Goal: Information Seeking & Learning: Learn about a topic

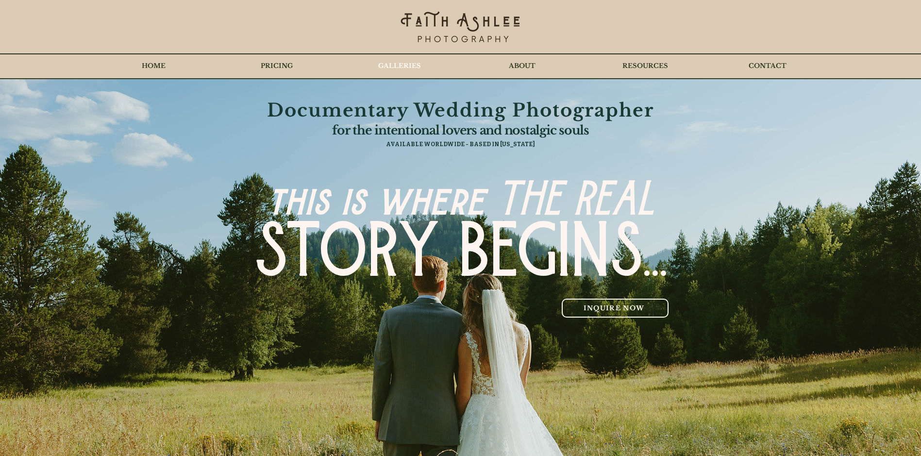
click at [392, 70] on p "GALLERIES" at bounding box center [399, 66] width 52 height 24
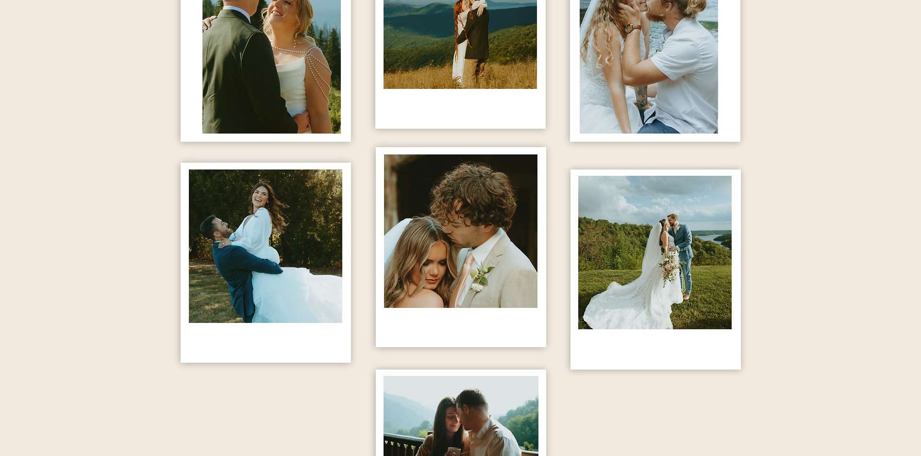
scroll to position [679, 0]
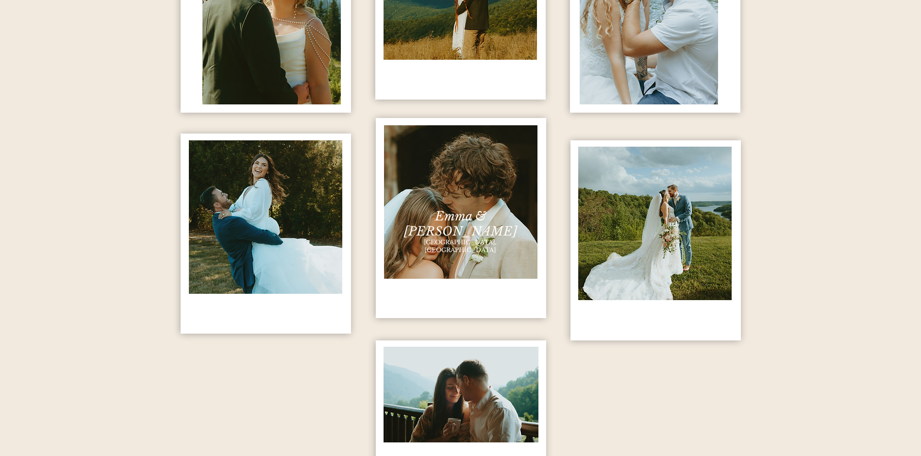
click at [431, 214] on span "Emma & [PERSON_NAME]" at bounding box center [460, 224] width 113 height 30
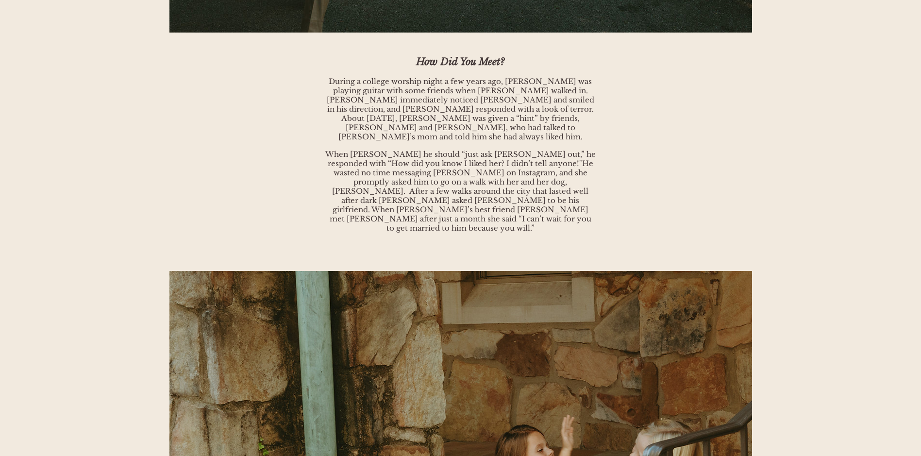
scroll to position [17566, 0]
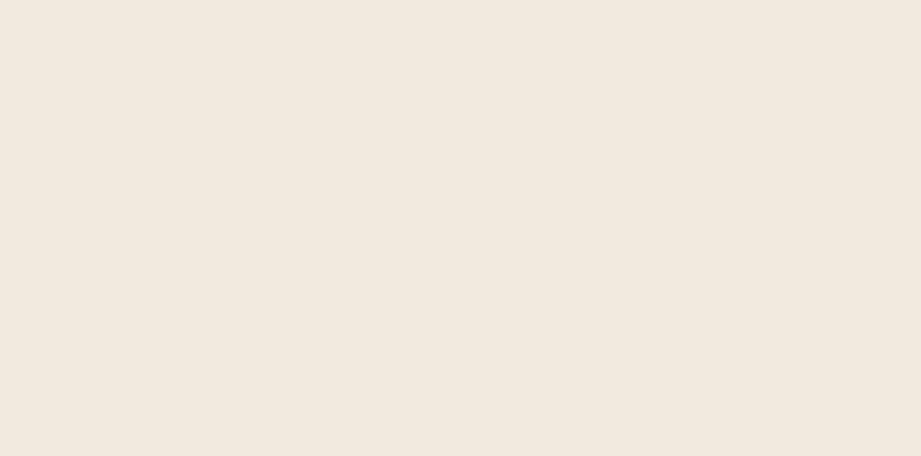
scroll to position [679, 0]
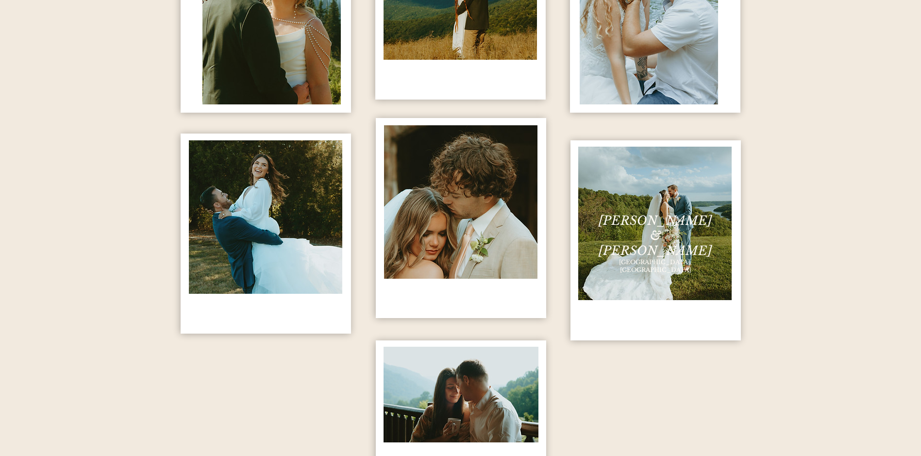
click at [625, 240] on img "content changes on hover" at bounding box center [654, 223] width 153 height 153
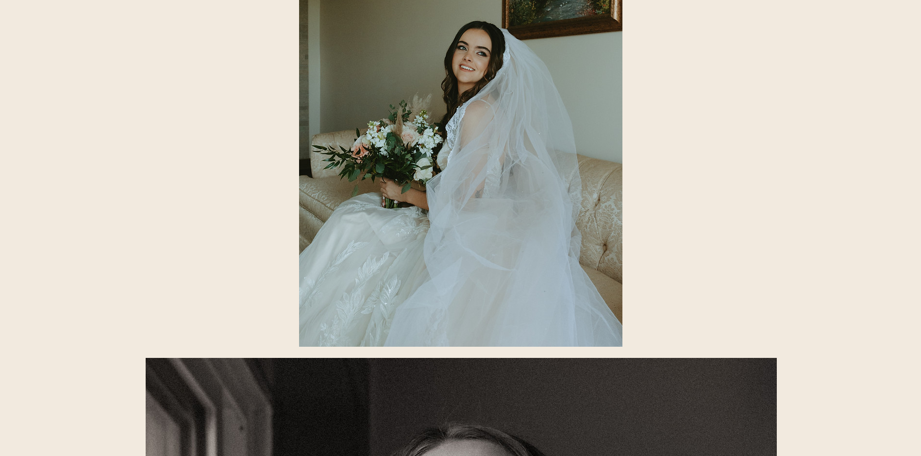
scroll to position [9560, 0]
